Goal: Task Accomplishment & Management: Use online tool/utility

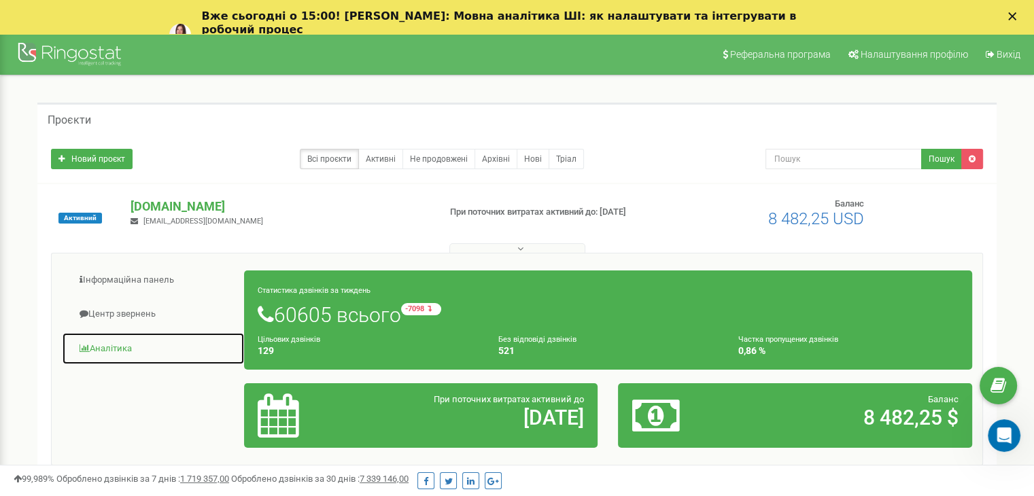
click at [87, 348] on span at bounding box center [85, 348] width 10 height 9
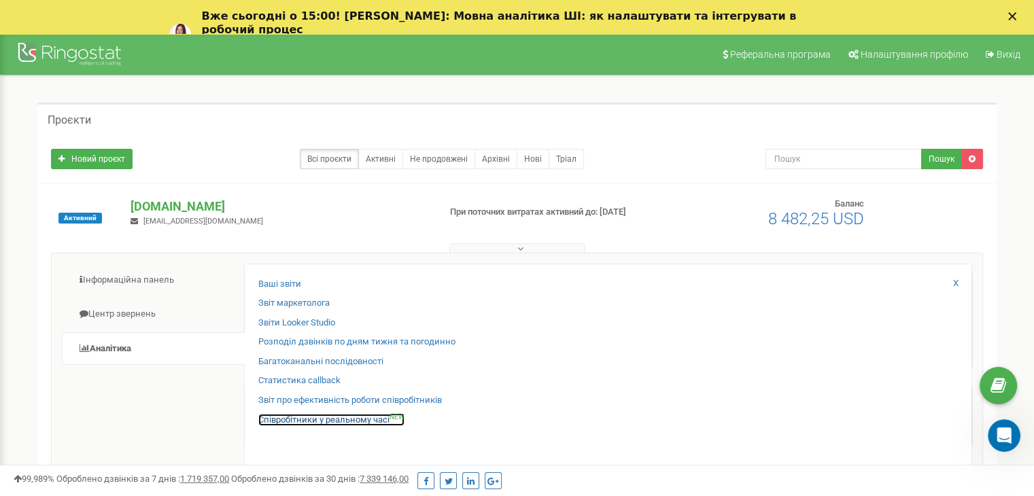
click at [266, 419] on link "Співробітники у реальному часі NEW" at bounding box center [331, 420] width 146 height 13
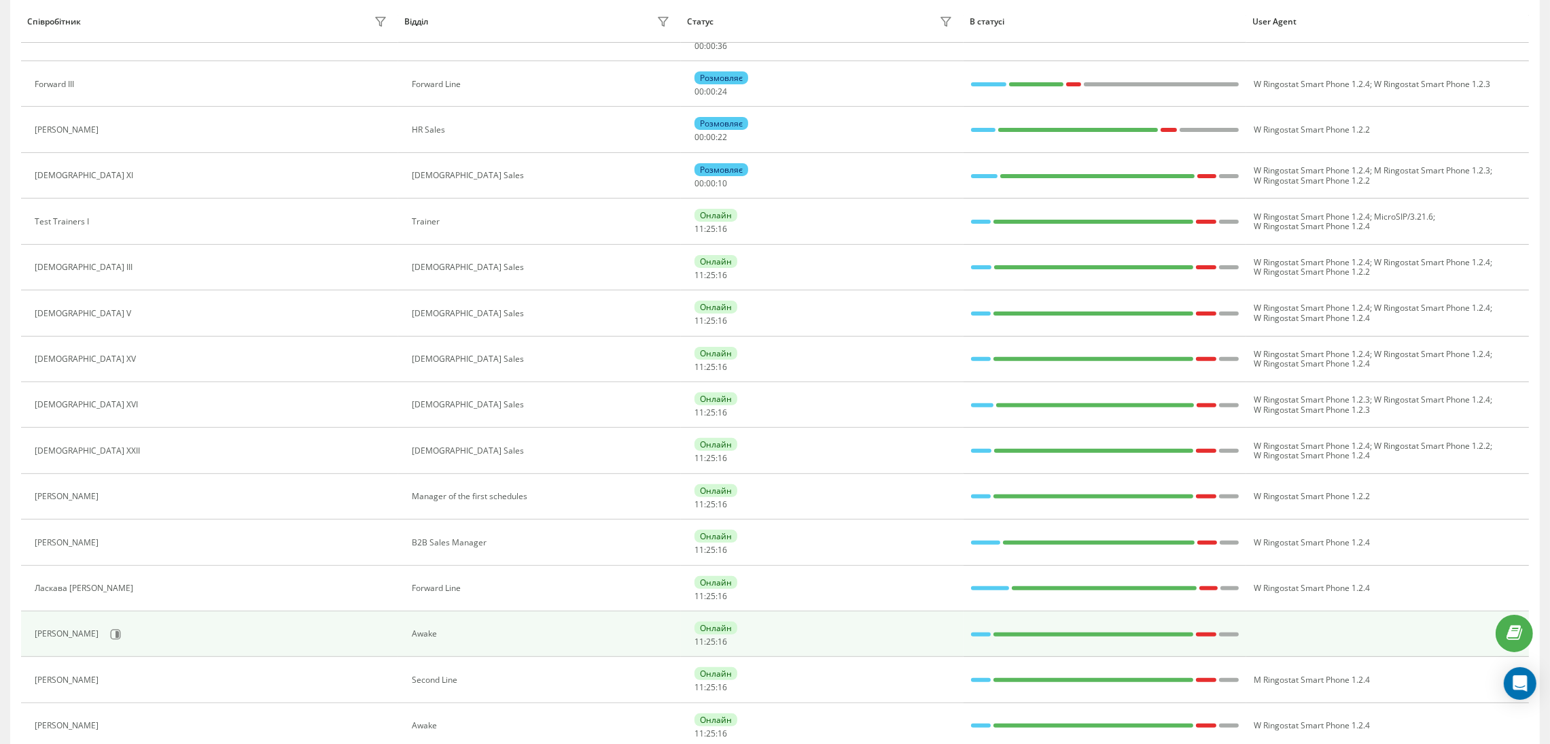
scroll to position [672, 0]
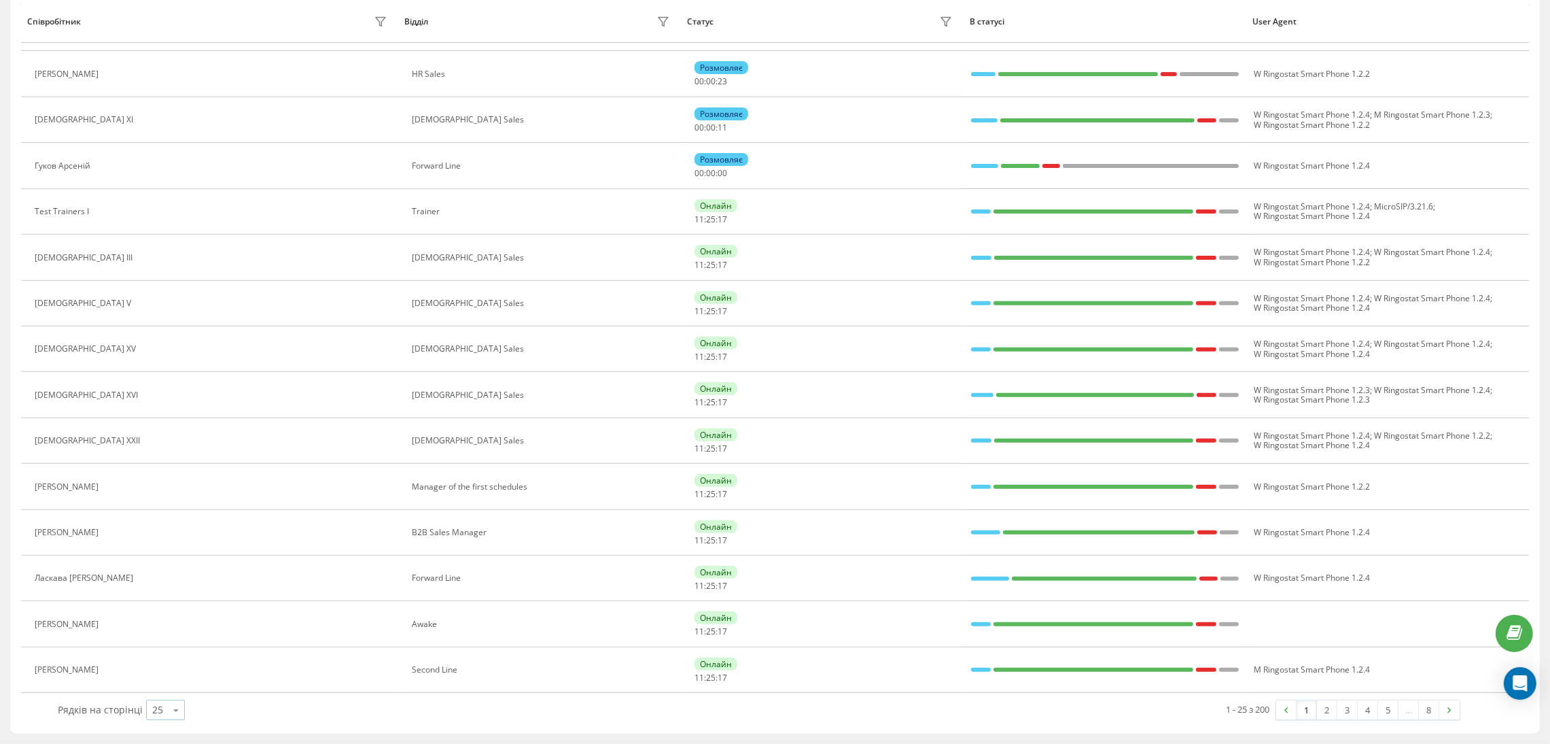
click at [152, 714] on div "25" at bounding box center [157, 710] width 11 height 14
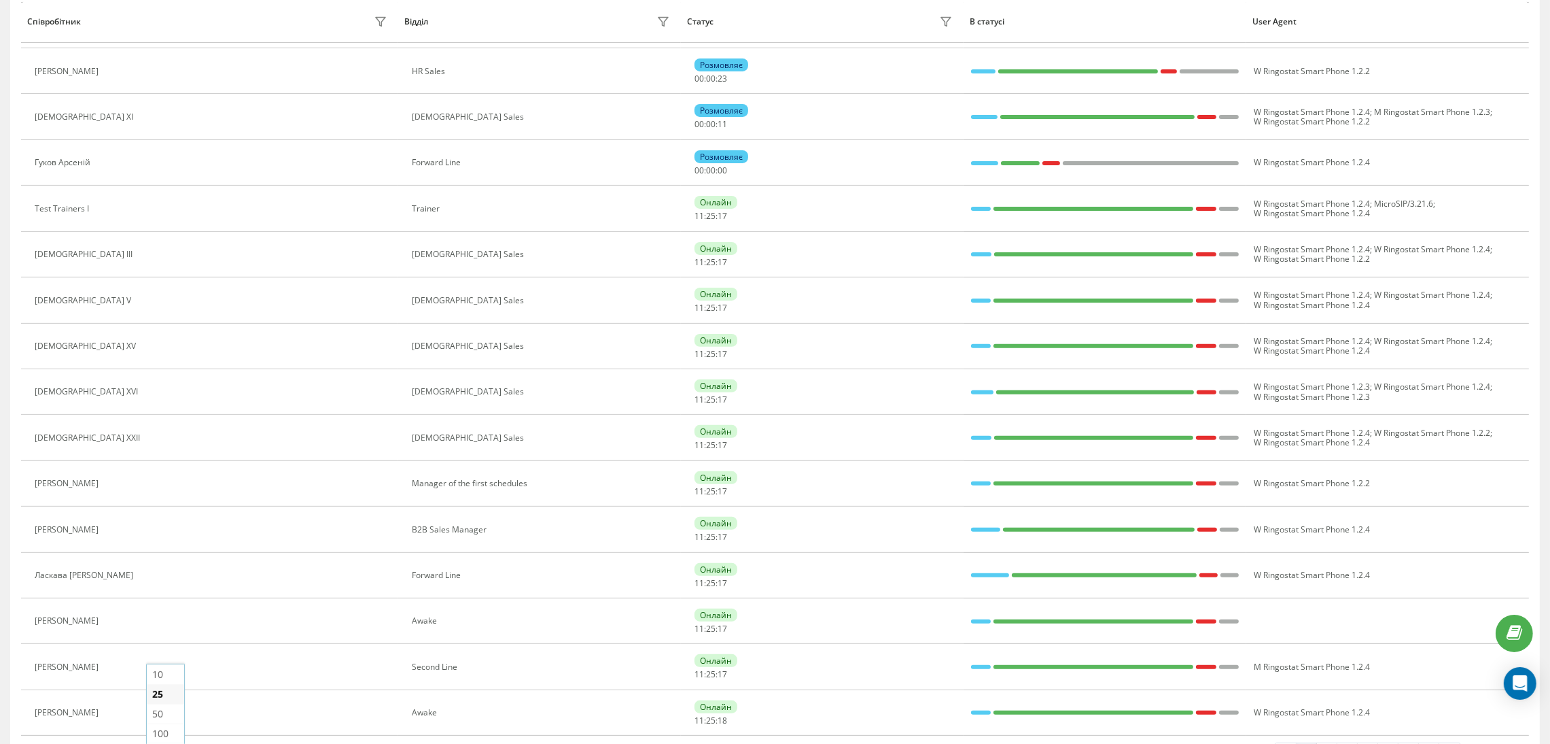
click at [160, 691] on span "25" at bounding box center [157, 693] width 11 height 13
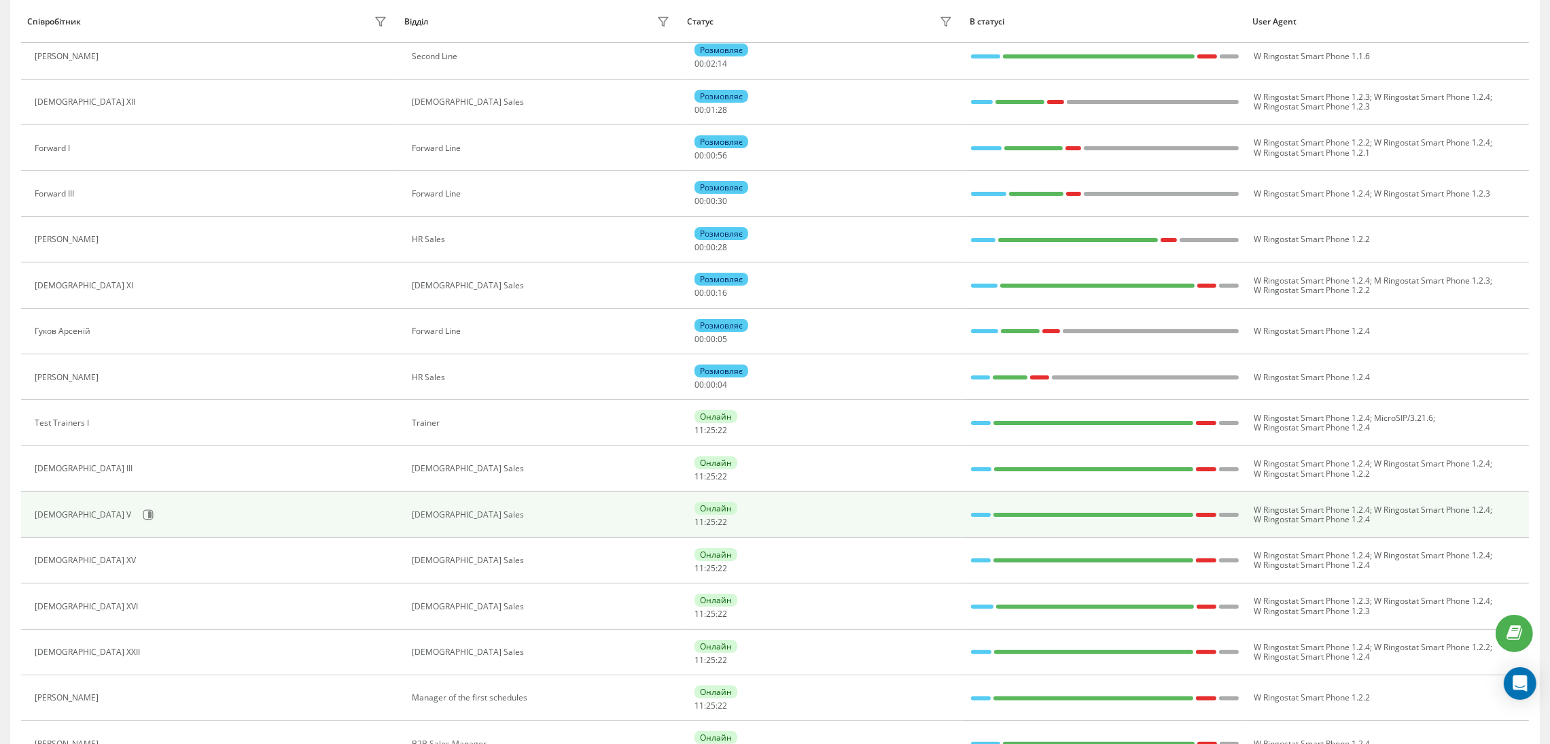
scroll to position [0, 0]
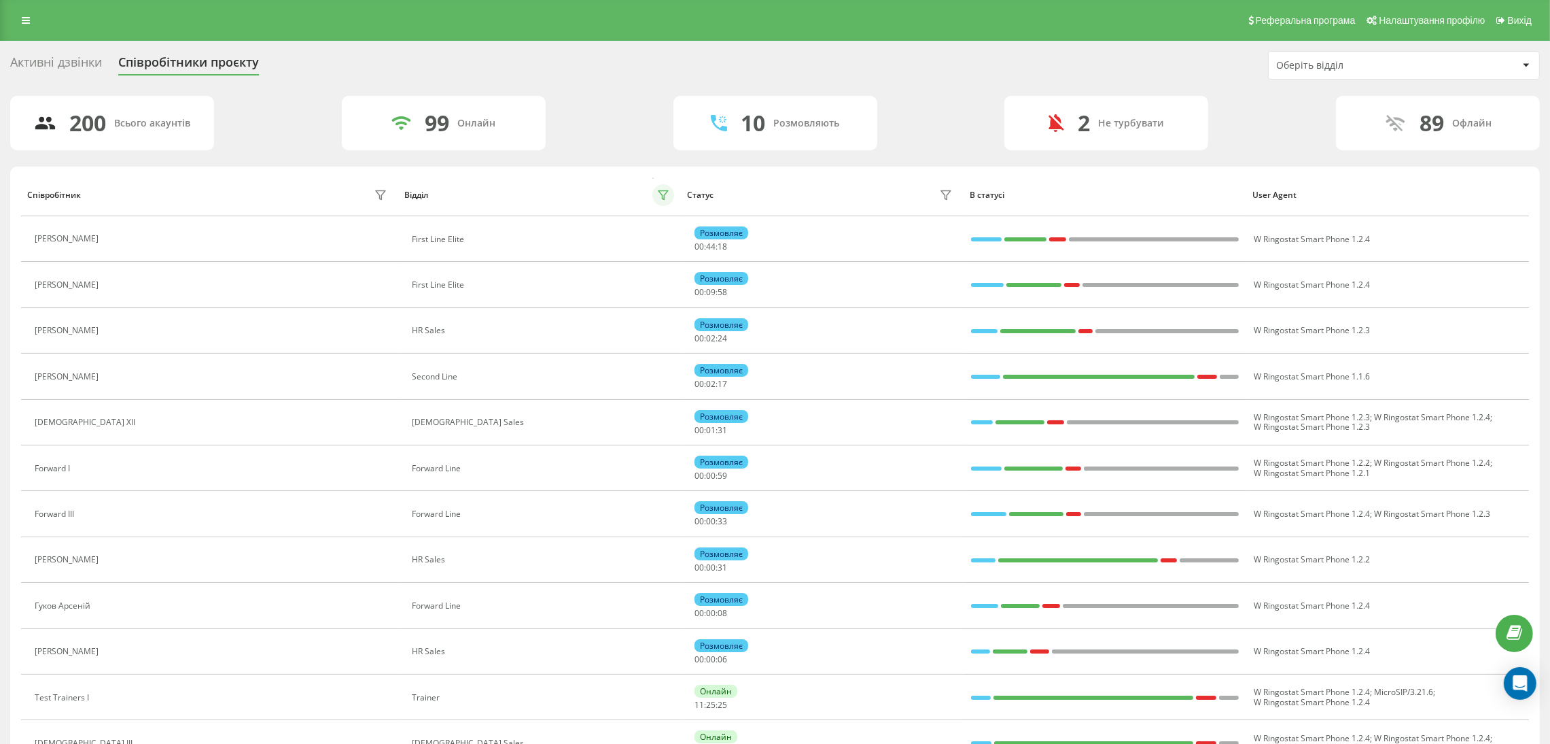
click at [664, 194] on icon at bounding box center [663, 195] width 11 height 11
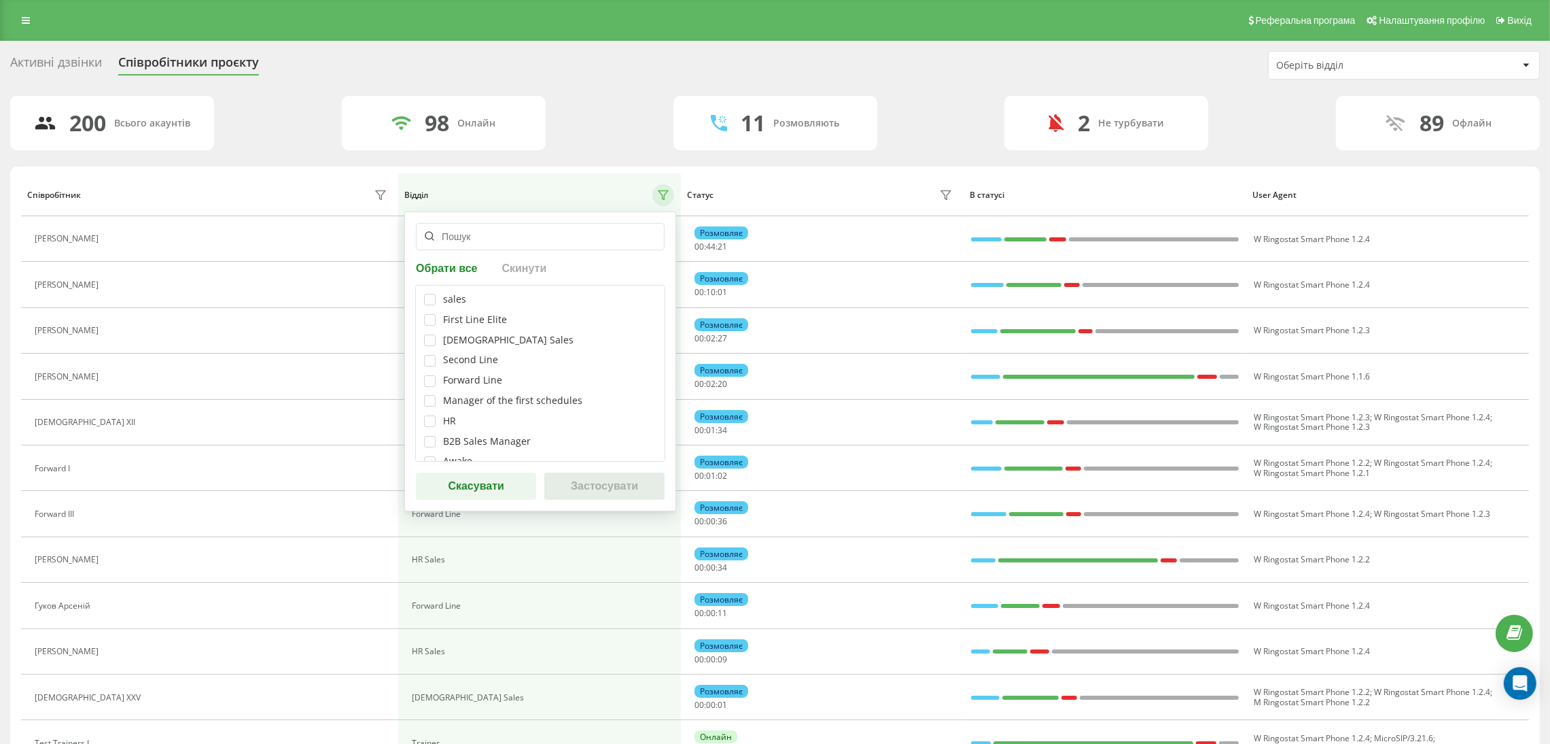
click at [458, 363] on div "Second Line" at bounding box center [470, 360] width 55 height 12
click at [424, 355] on label at bounding box center [430, 355] width 12 height 0
checkbox input "true"
click at [580, 487] on button "Застосувати" at bounding box center [604, 485] width 120 height 27
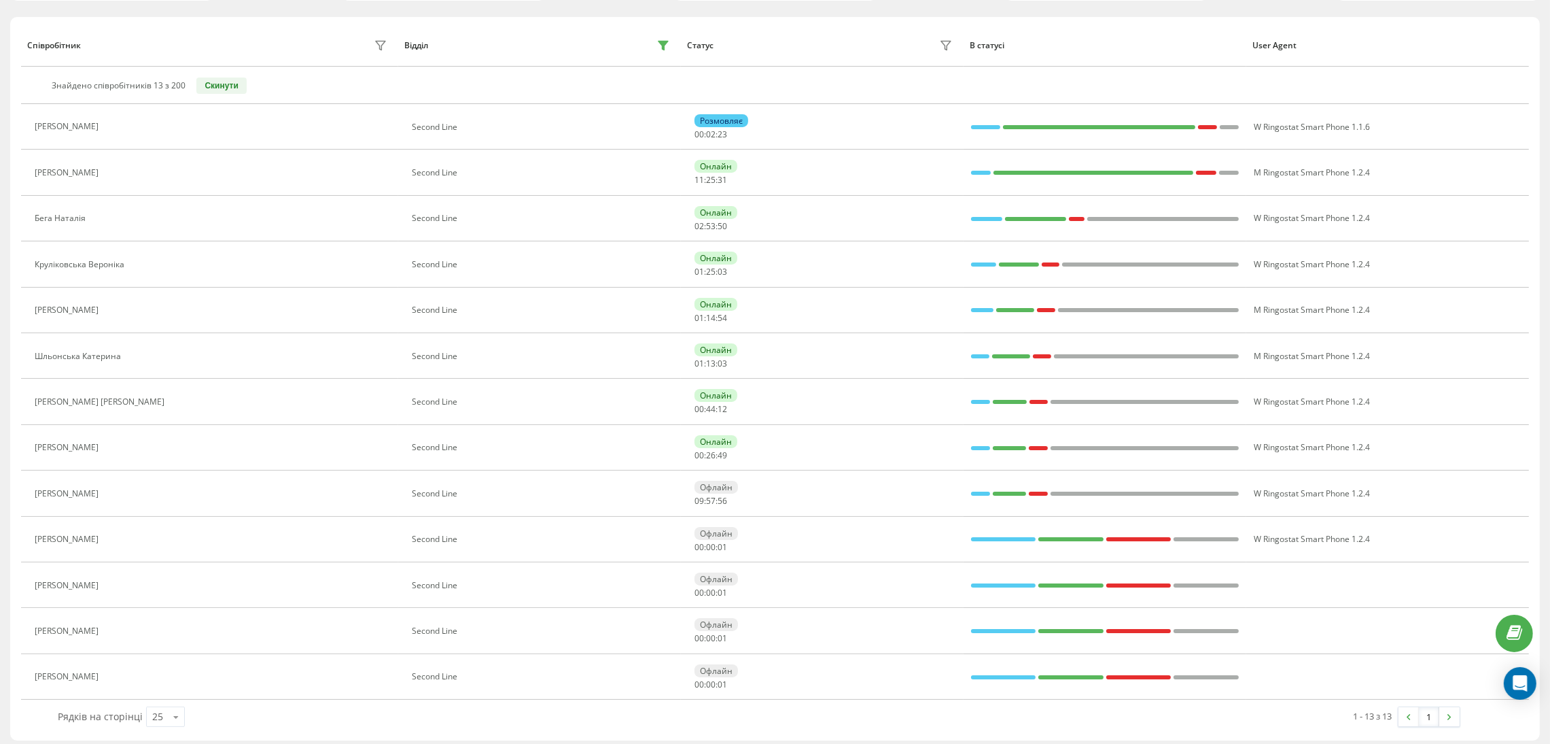
scroll to position [158, 0]
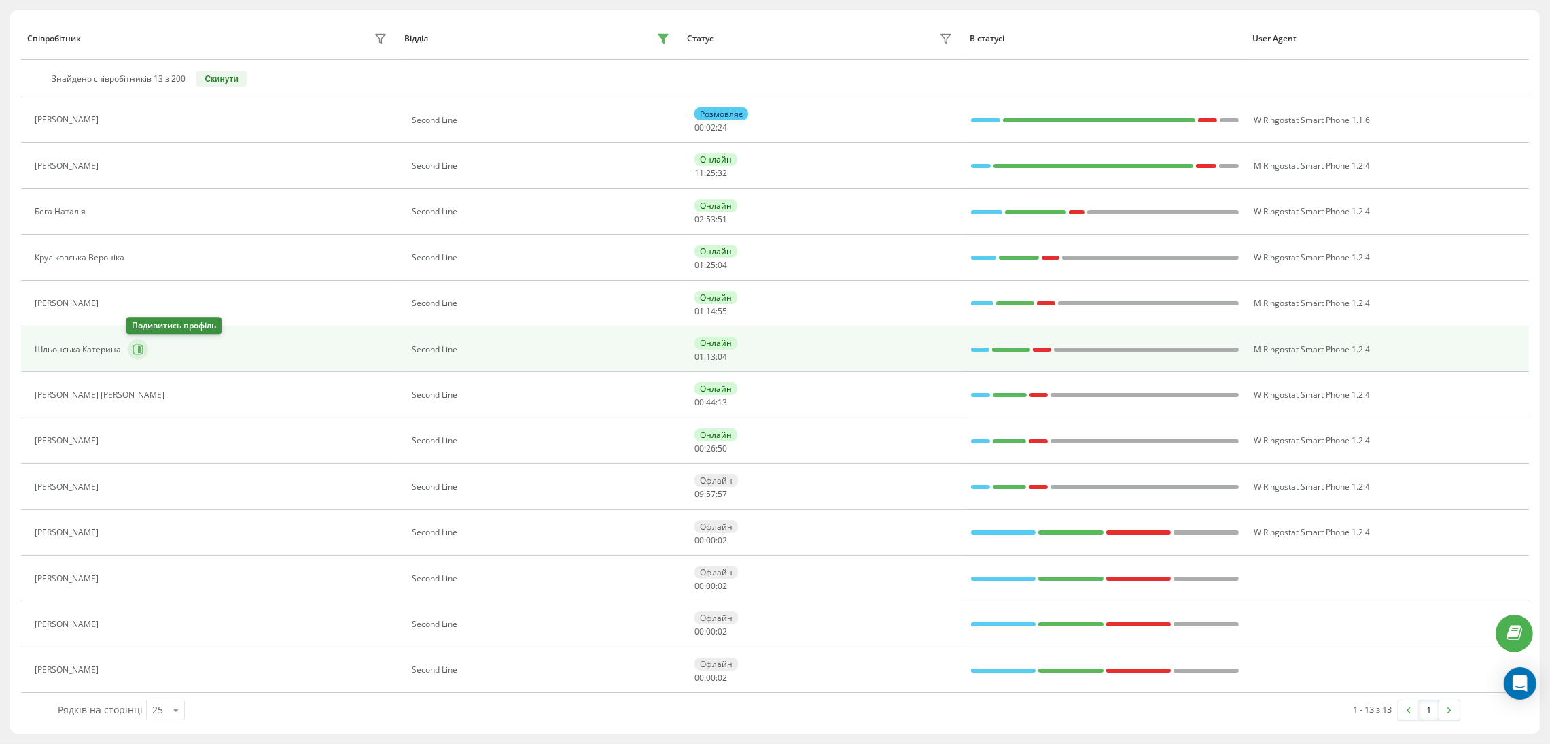
click at [132, 354] on button at bounding box center [138, 349] width 20 height 20
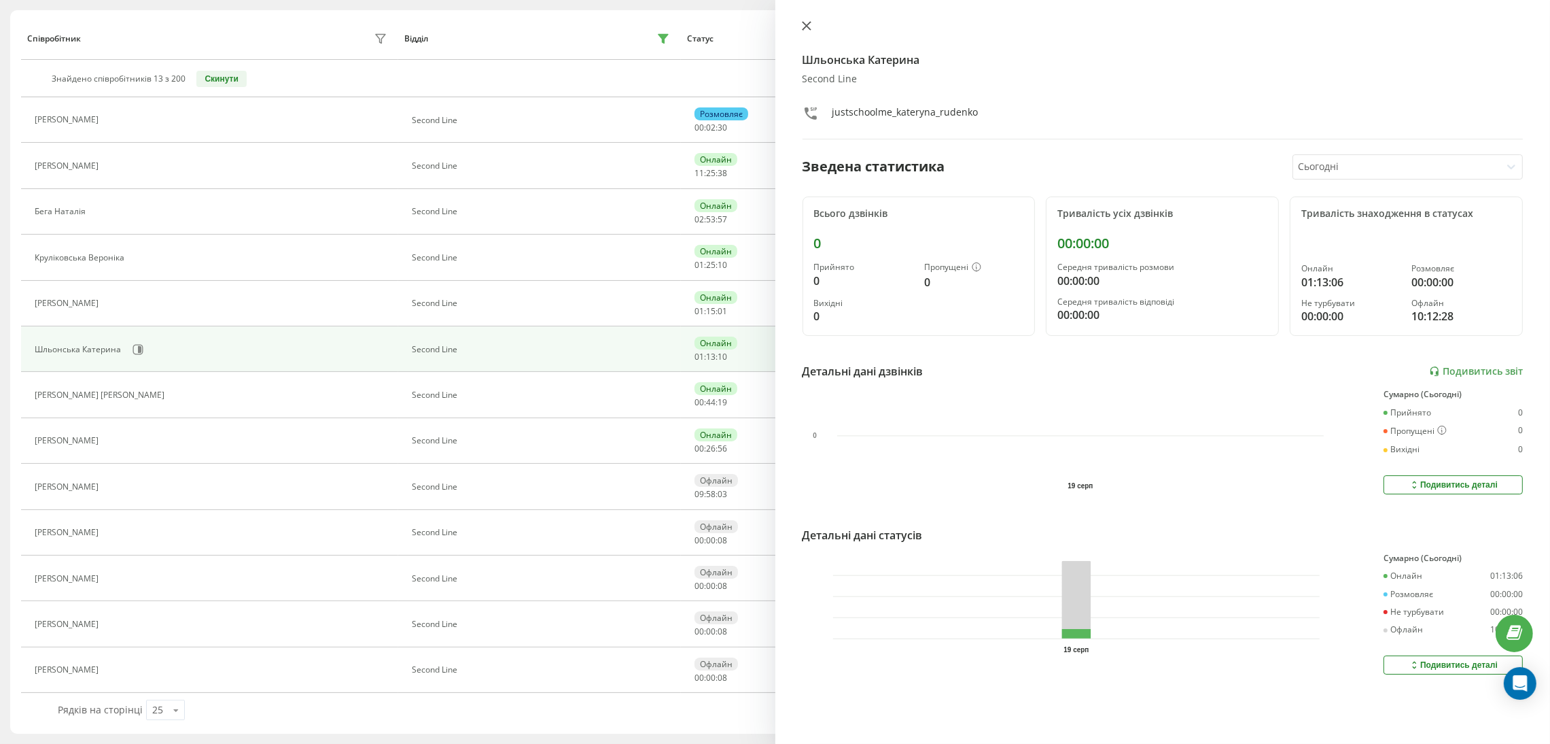
click at [811, 20] on button at bounding box center [807, 26] width 18 height 13
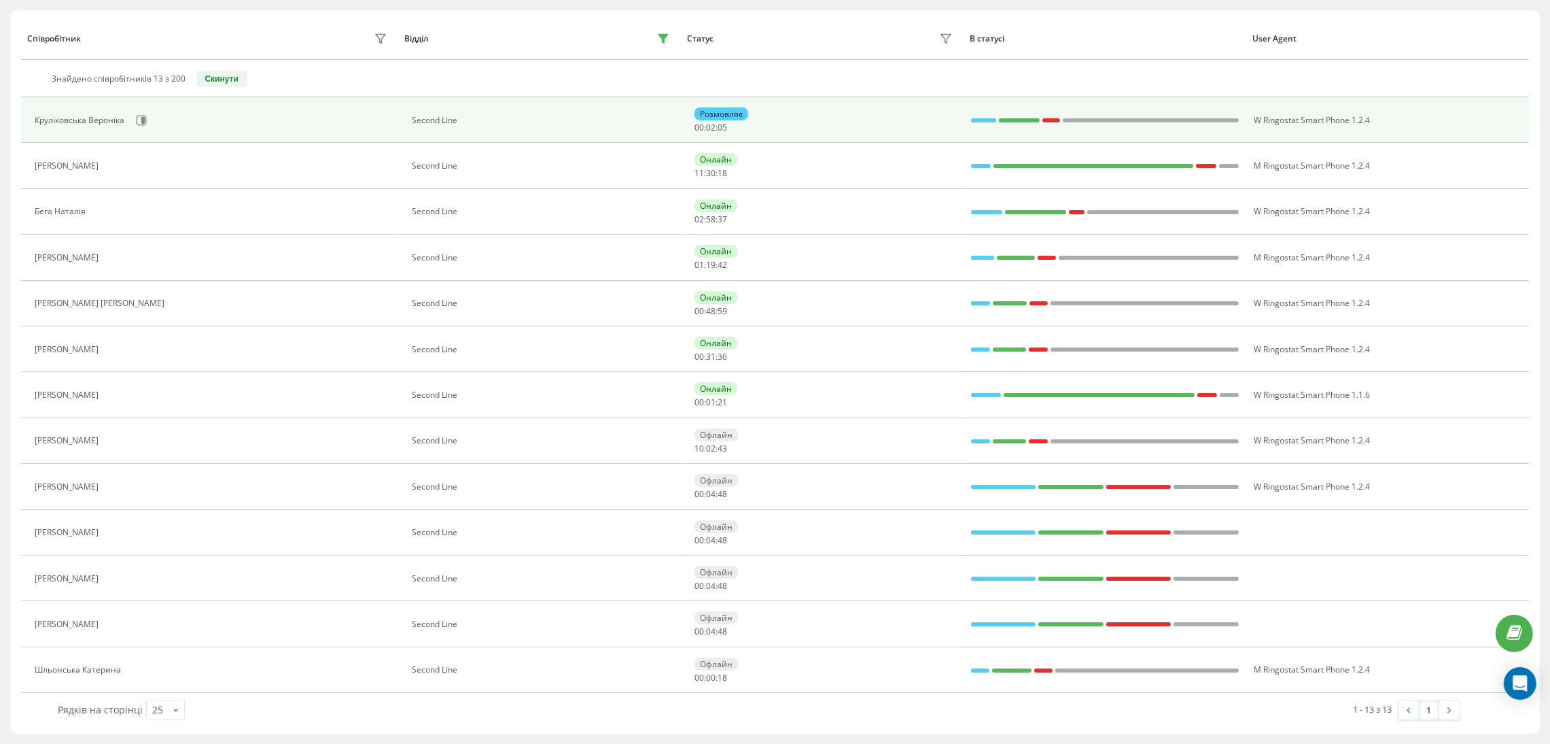
scroll to position [56, 0]
